Goal: Transaction & Acquisition: Purchase product/service

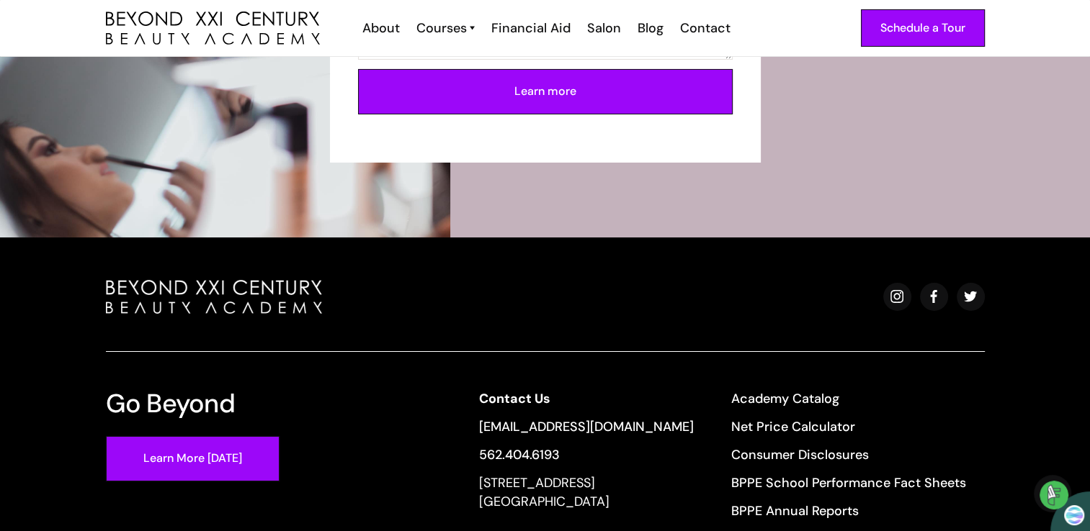
scroll to position [5314, 0]
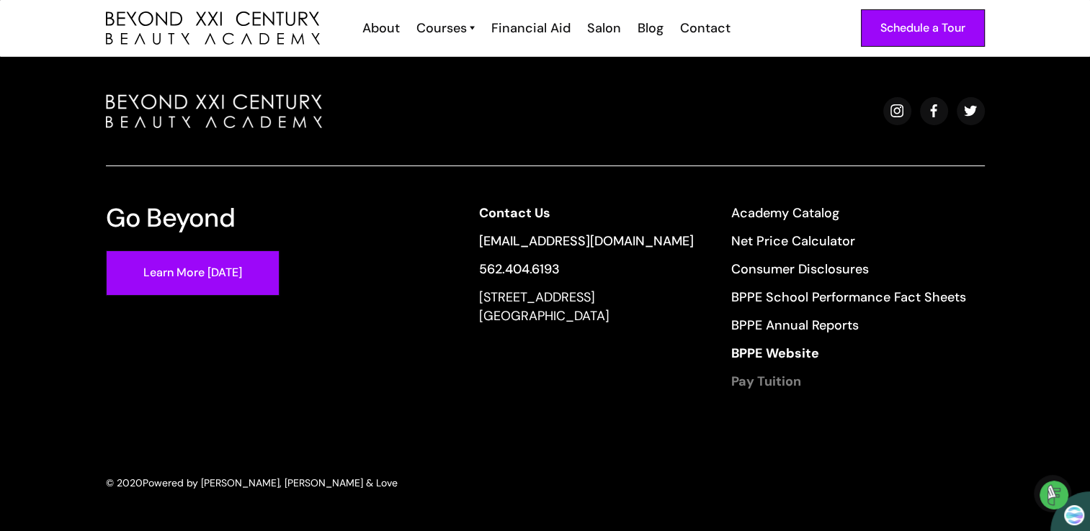
click at [752, 378] on strong "Pay Tuition" at bounding box center [766, 381] width 70 height 17
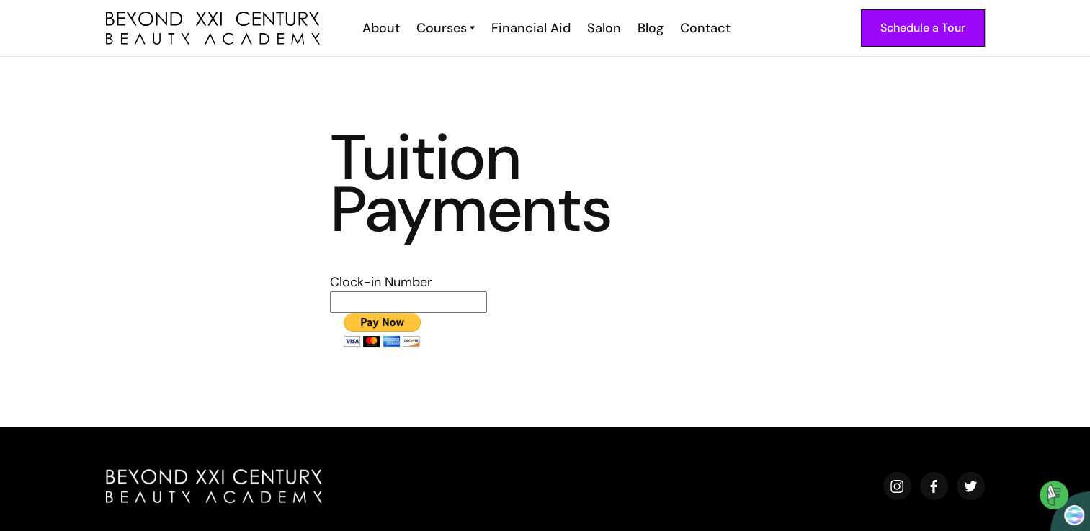
click at [395, 299] on input "text" at bounding box center [408, 303] width 157 height 22
type input "1725"
click at [330, 313] on input "image" at bounding box center [382, 330] width 104 height 34
